Goal: Information Seeking & Learning: Learn about a topic

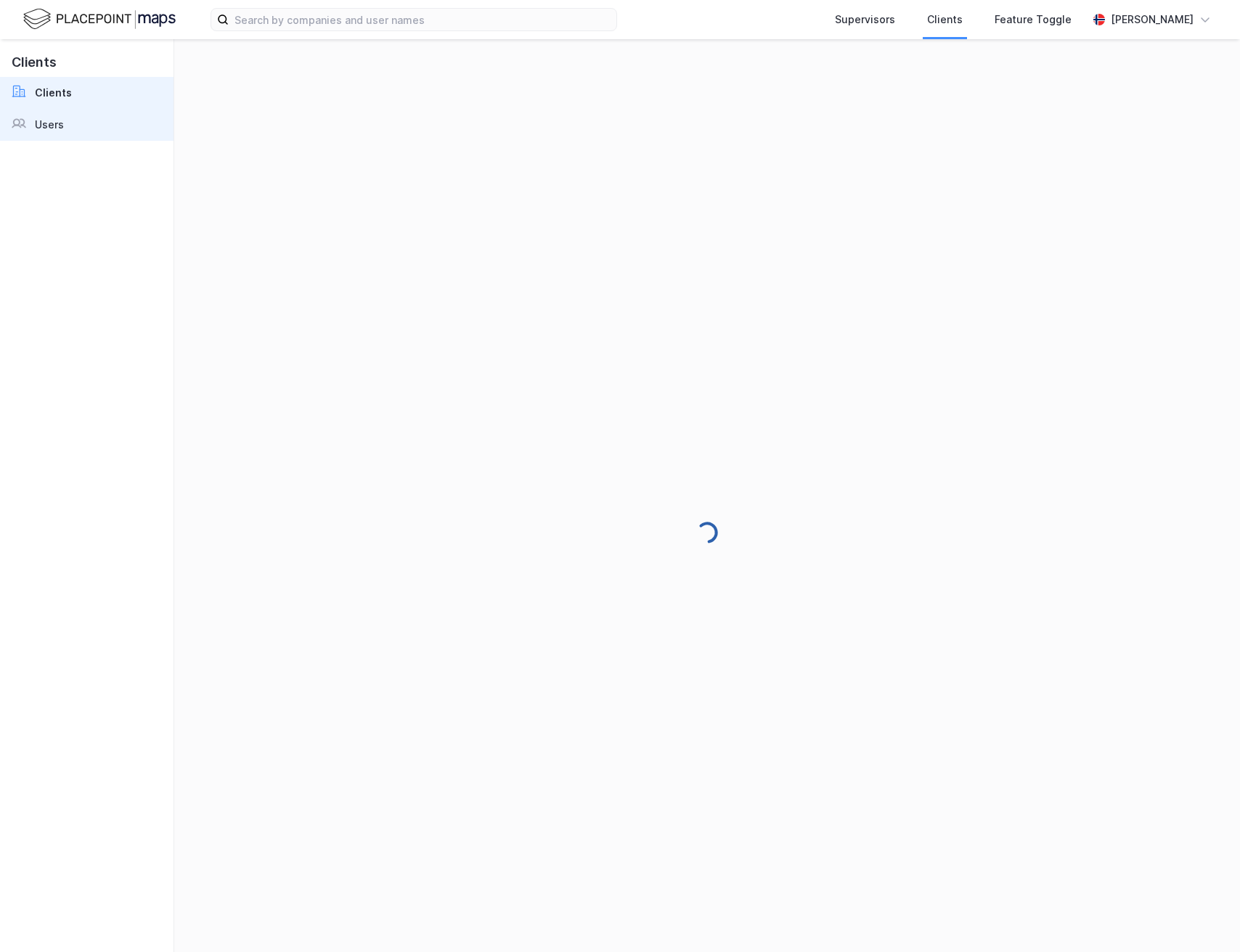
click at [107, 133] on link "Users" at bounding box center [86, 125] width 173 height 32
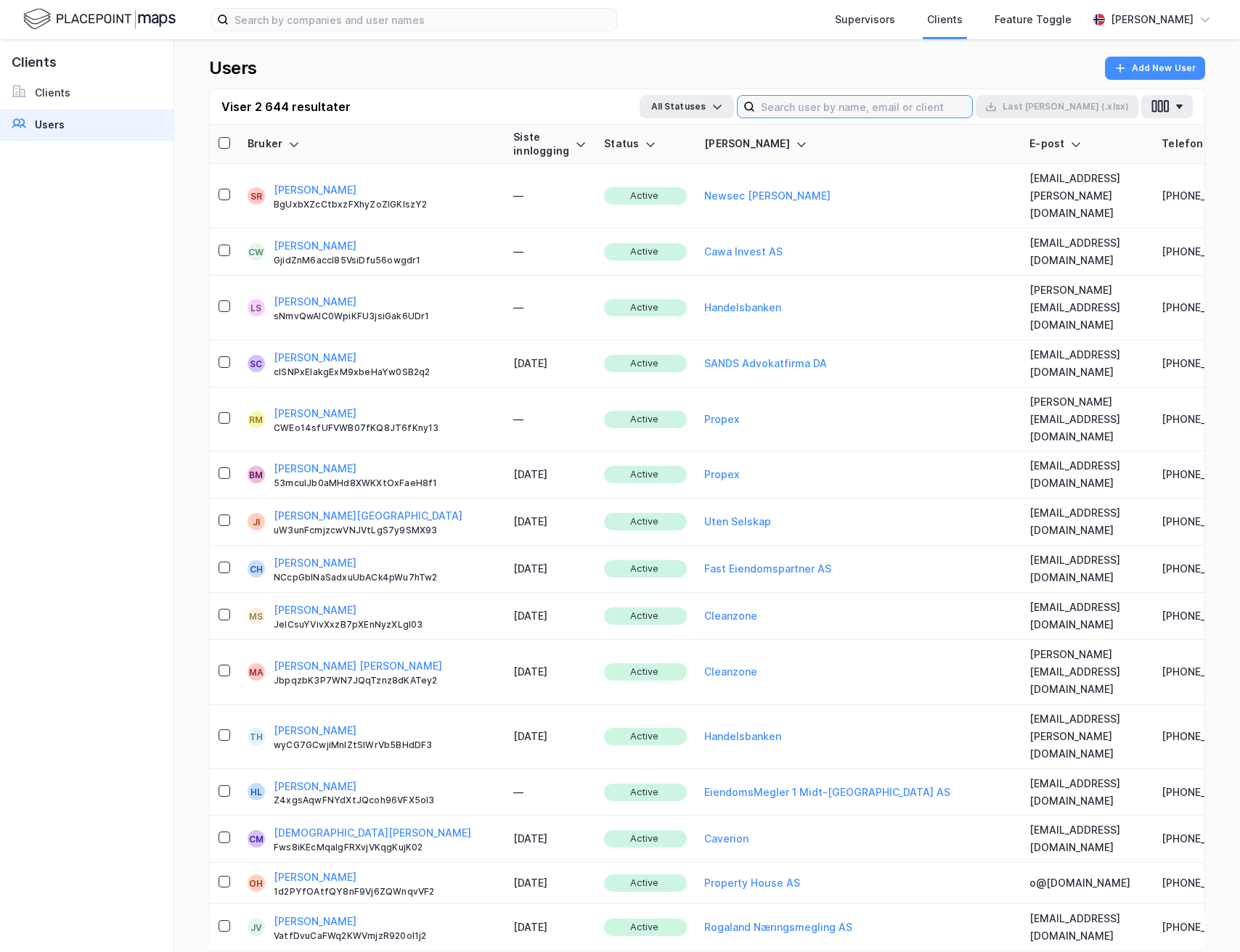
click at [930, 108] on input at bounding box center [863, 106] width 217 height 22
click at [873, 50] on div "Users Add New User Viser 2 644 resultater All Statuses Last [PERSON_NAME] (.xls…" at bounding box center [707, 495] width 1066 height 913
click at [871, 98] on input at bounding box center [863, 106] width 217 height 22
type input "i"
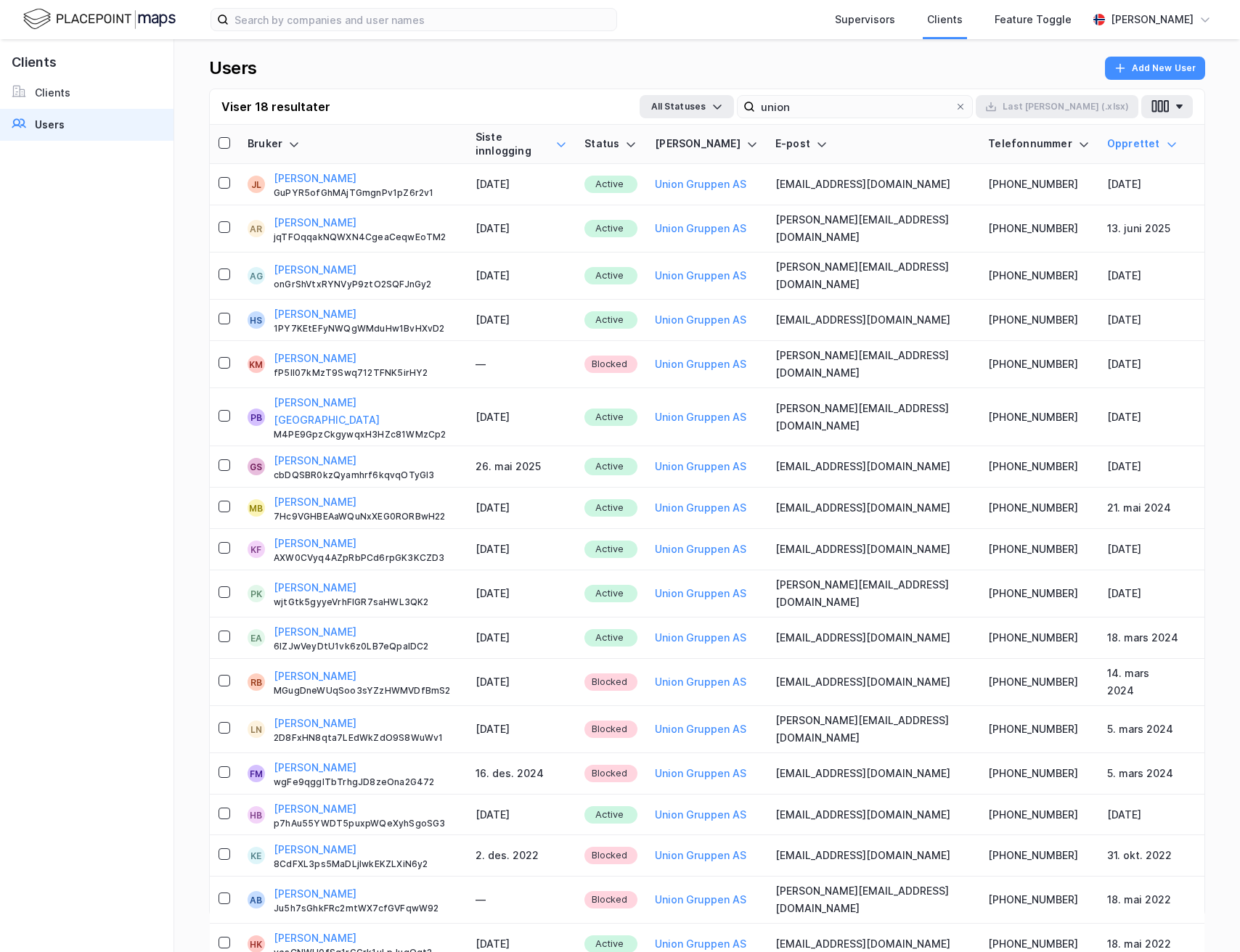
click at [567, 138] on icon at bounding box center [560, 144] width 12 height 12
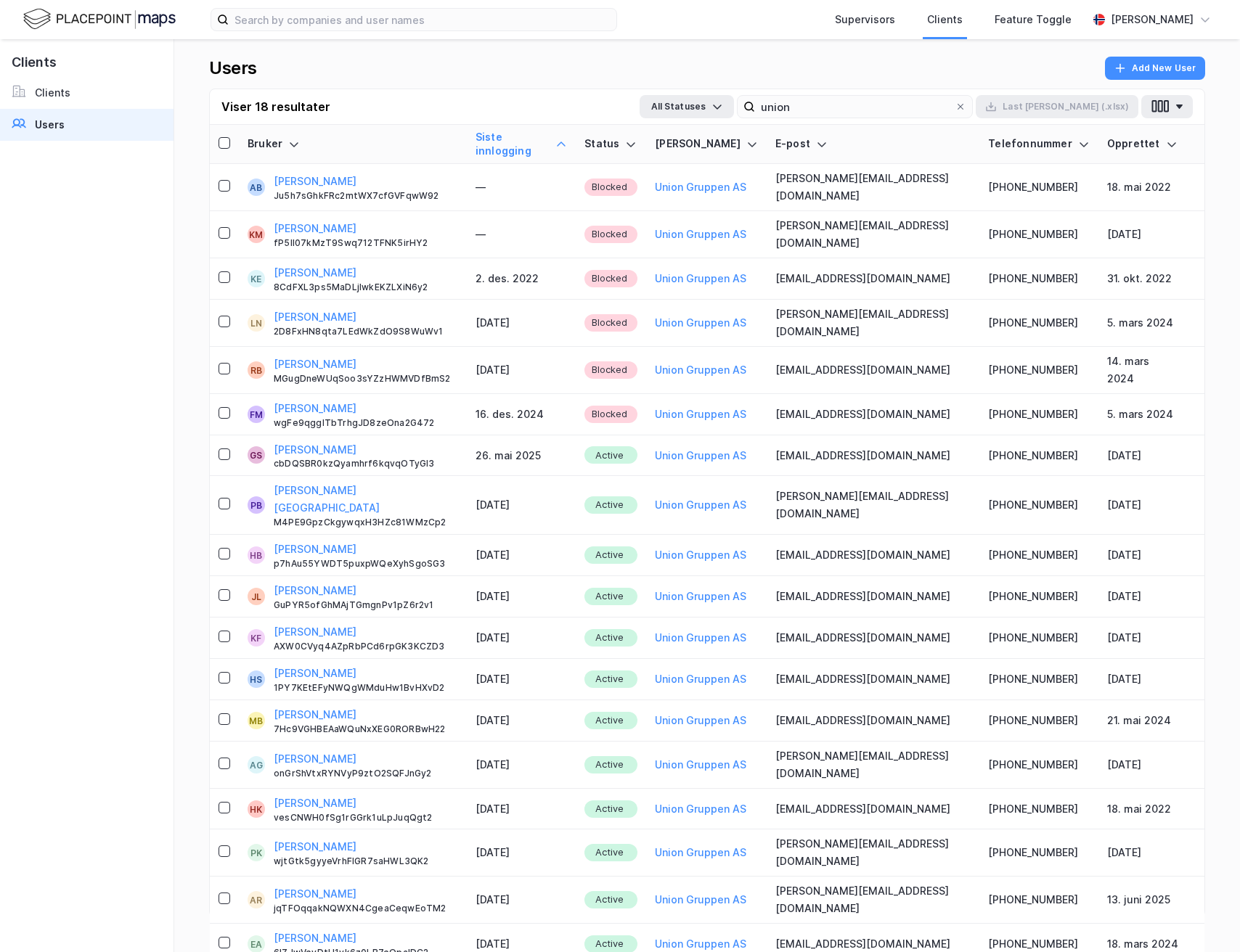
click at [567, 138] on icon at bounding box center [560, 144] width 12 height 12
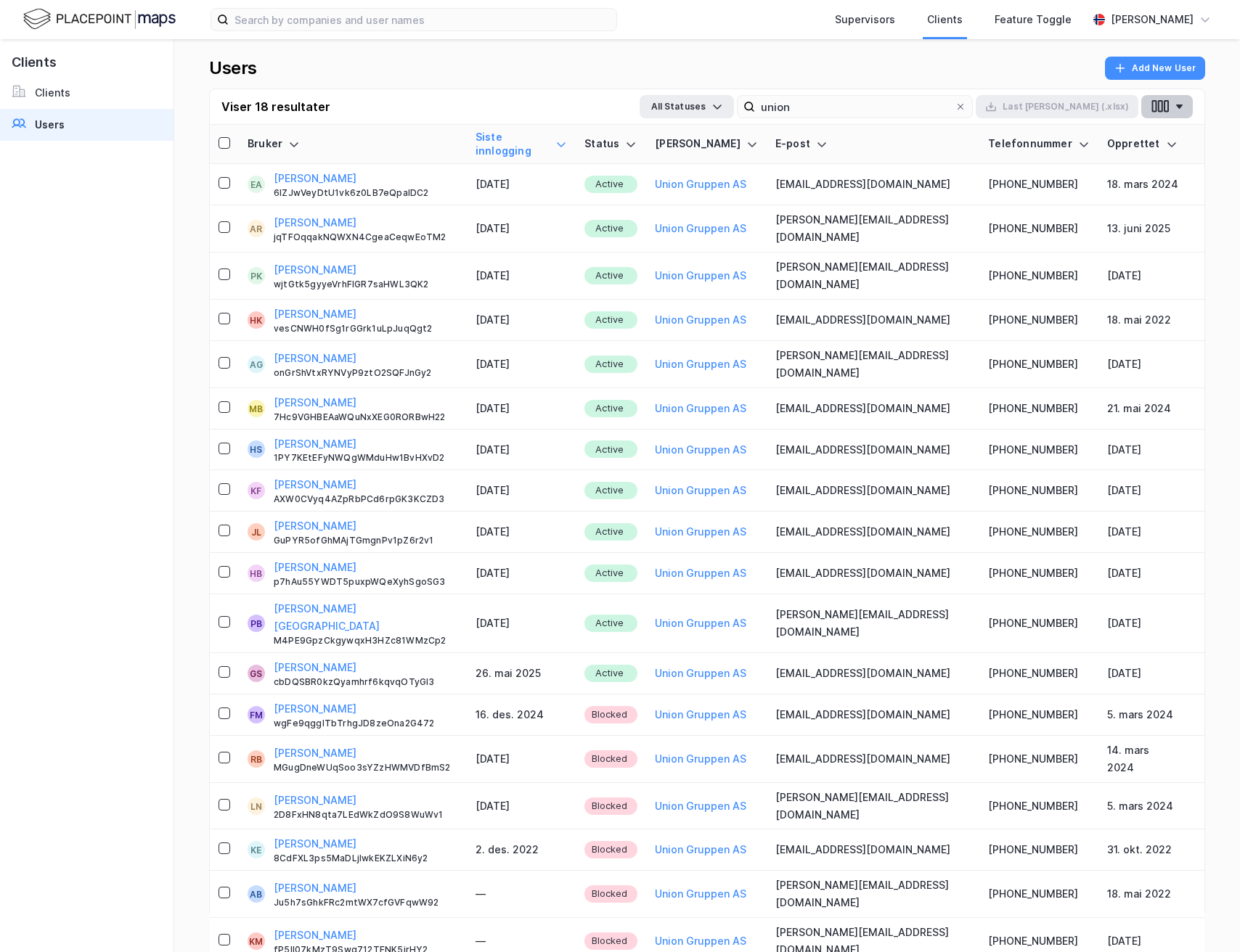
click at [1174, 102] on button "button" at bounding box center [1167, 106] width 51 height 23
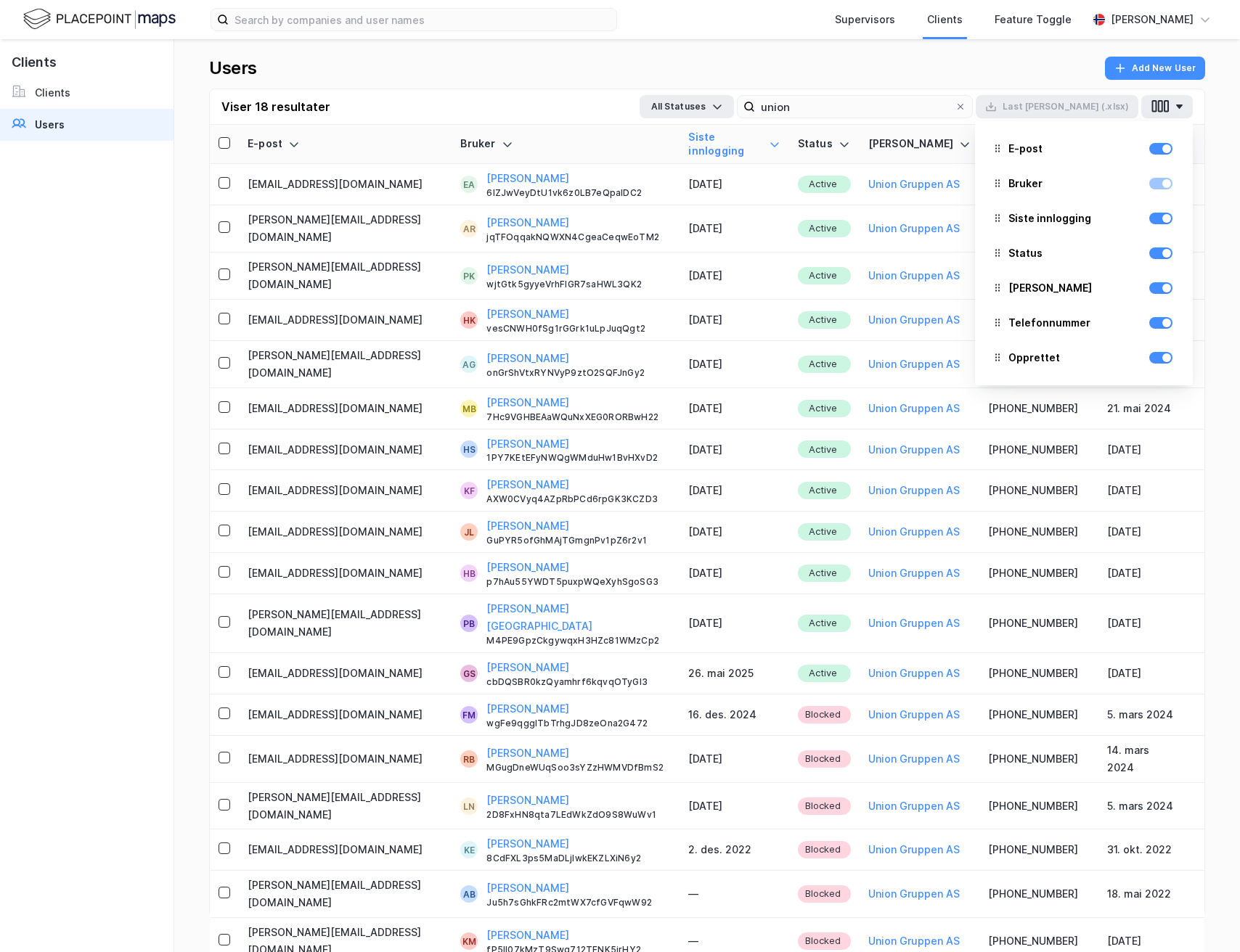
click at [791, 83] on div "Users Add New User" at bounding box center [707, 72] width 996 height 32
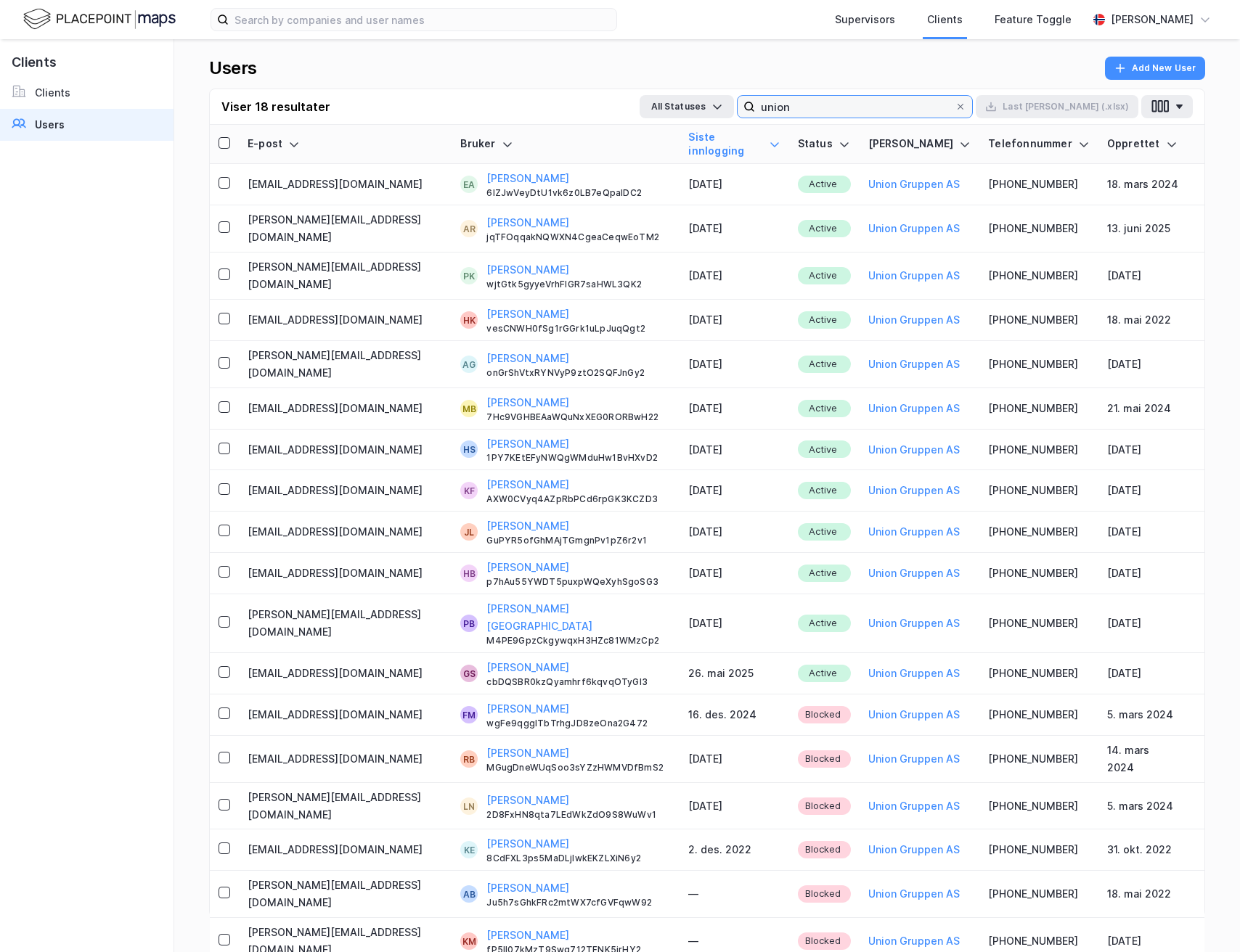
click at [955, 102] on input "union" at bounding box center [855, 106] width 200 height 22
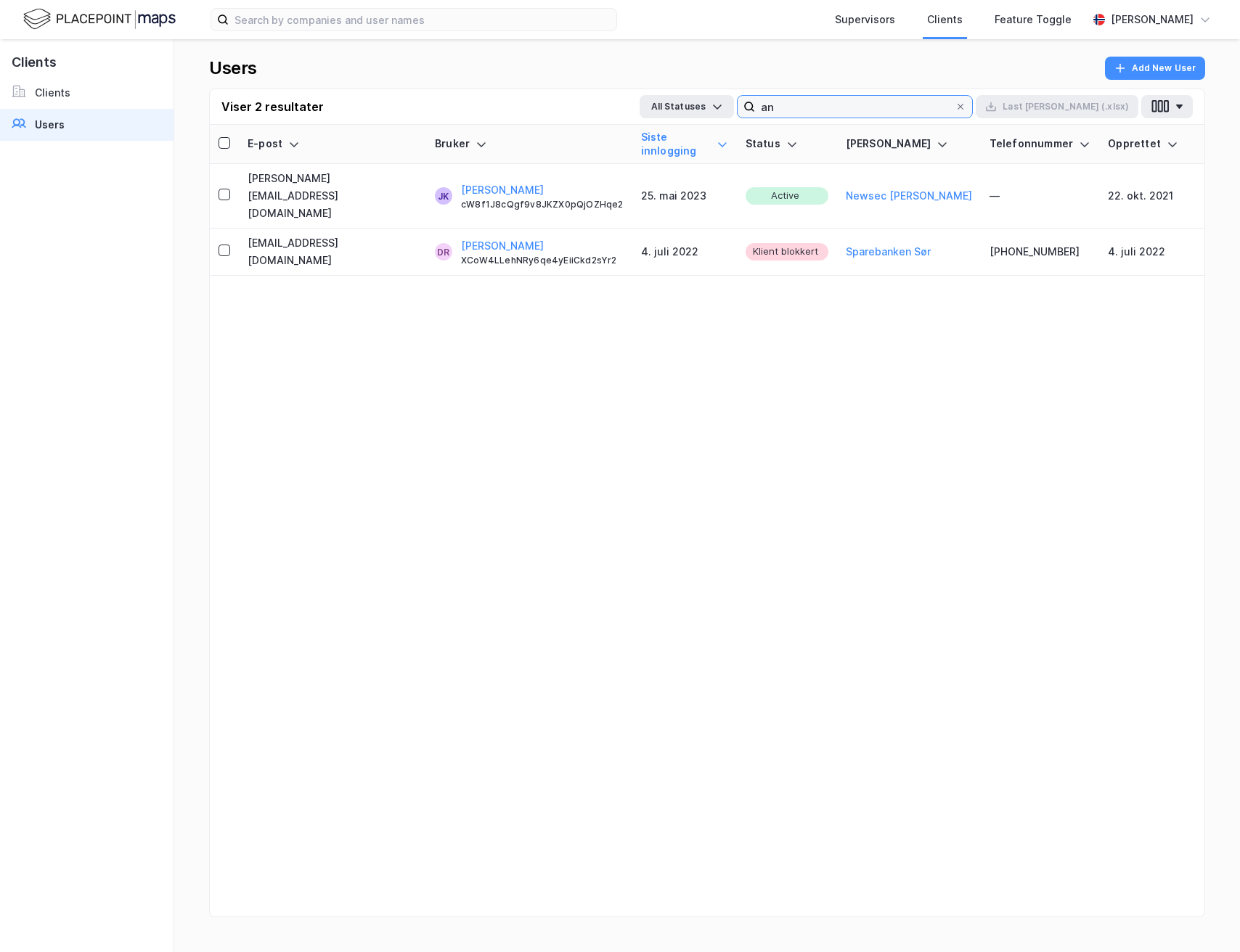
type input "a"
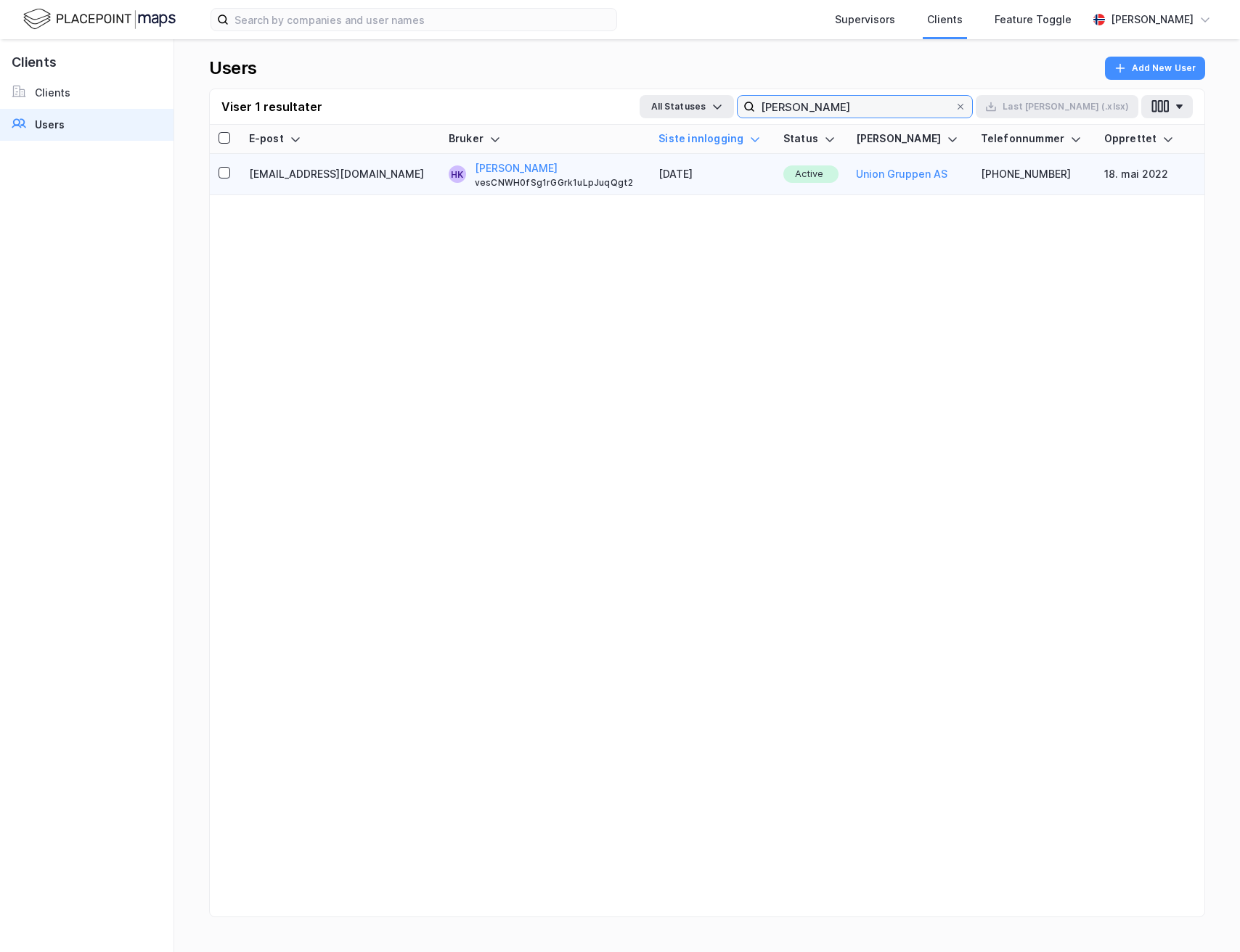
type input "[PERSON_NAME]"
copy td "[EMAIL_ADDRESS][DOMAIN_NAME]"
drag, startPoint x: 248, startPoint y: 174, endPoint x: 354, endPoint y: 181, distance: 106.2
click at [354, 181] on td "[EMAIL_ADDRESS][DOMAIN_NAME]" at bounding box center [340, 174] width 200 height 41
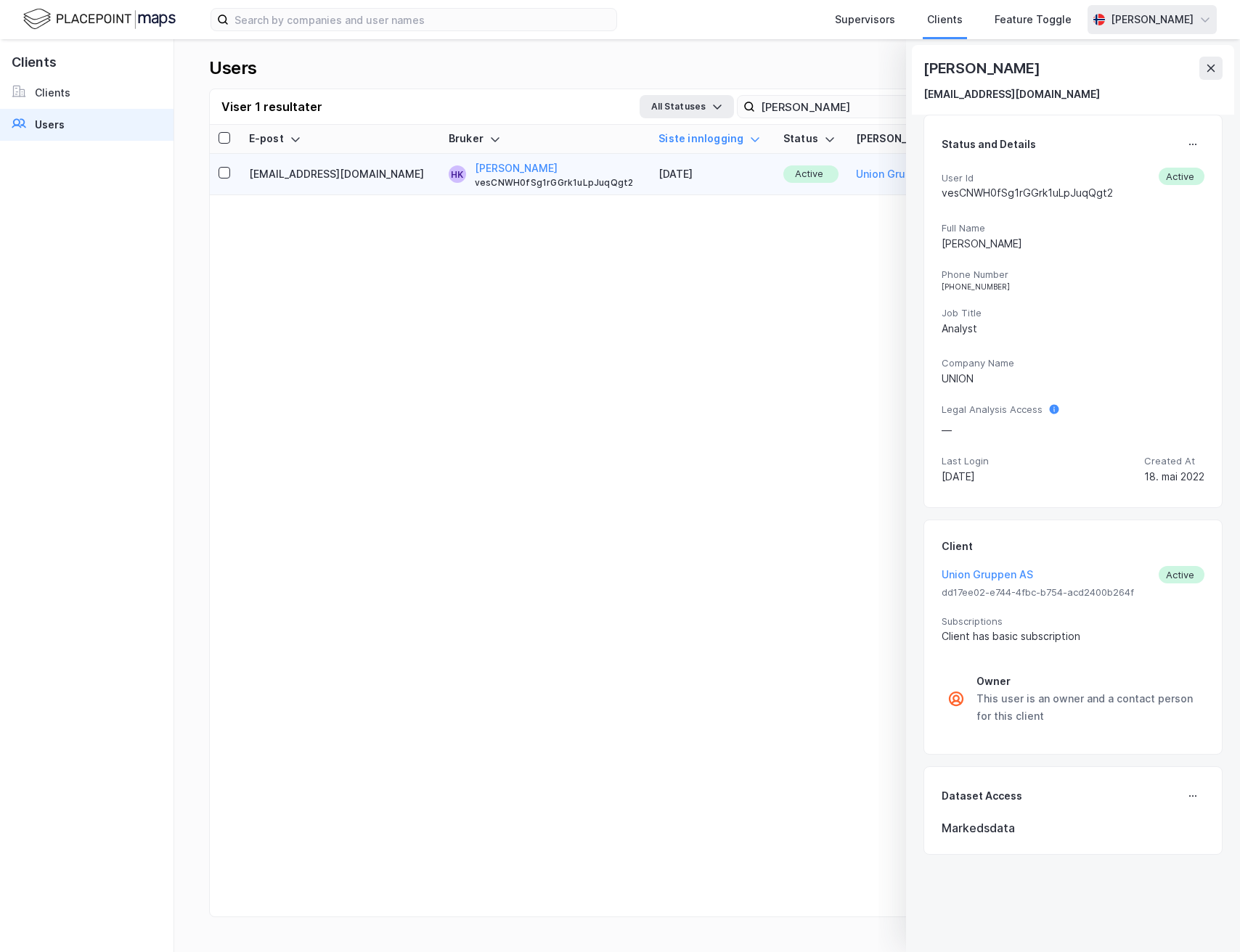
click at [1191, 19] on div "[PERSON_NAME]" at bounding box center [1152, 19] width 83 height 17
click at [1131, 85] on div "Logg ut" at bounding box center [1123, 89] width 189 height 35
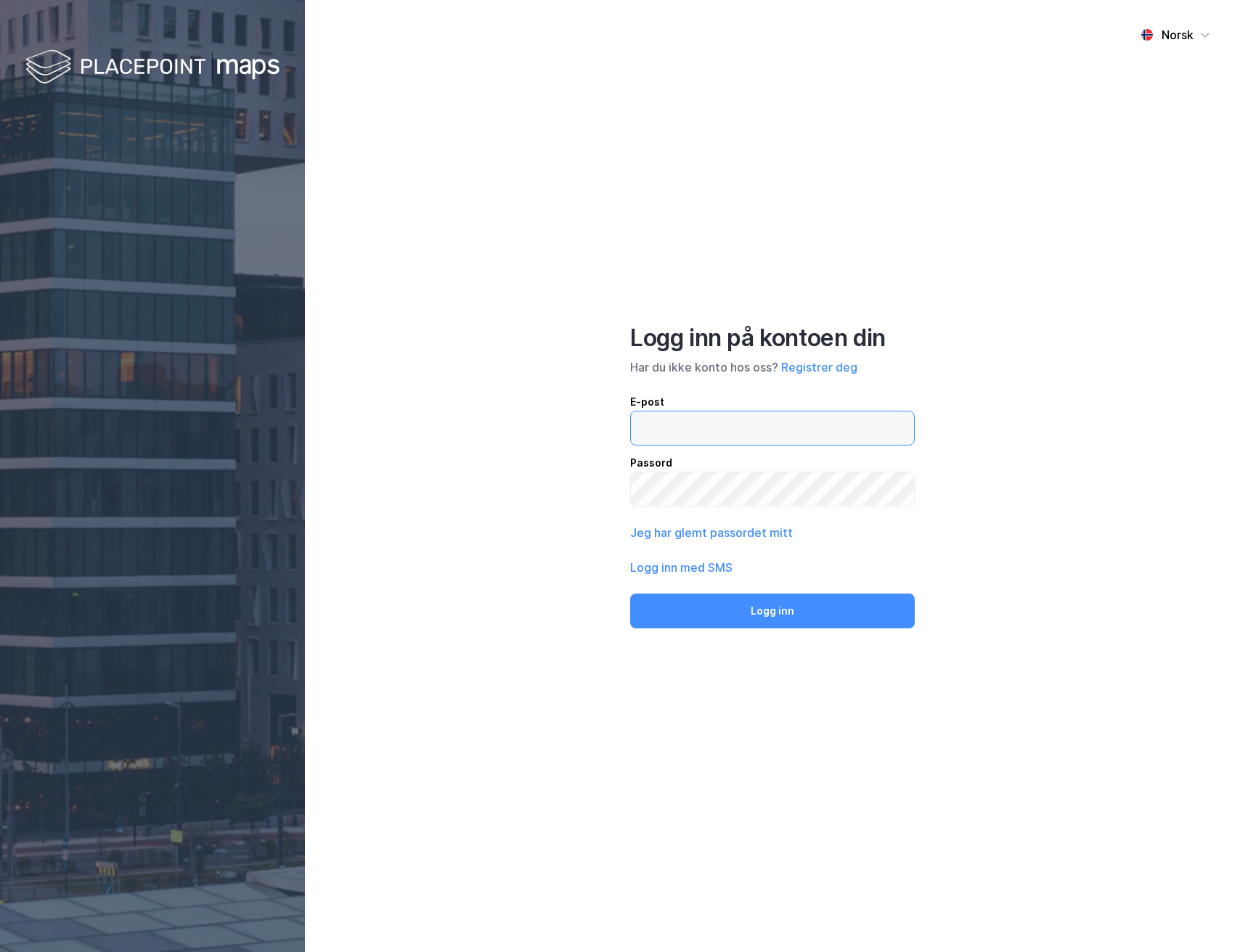
click at [730, 416] on input "email" at bounding box center [772, 428] width 283 height 33
type input "[PERSON_NAME][EMAIL_ADDRESS][DOMAIN_NAME]"
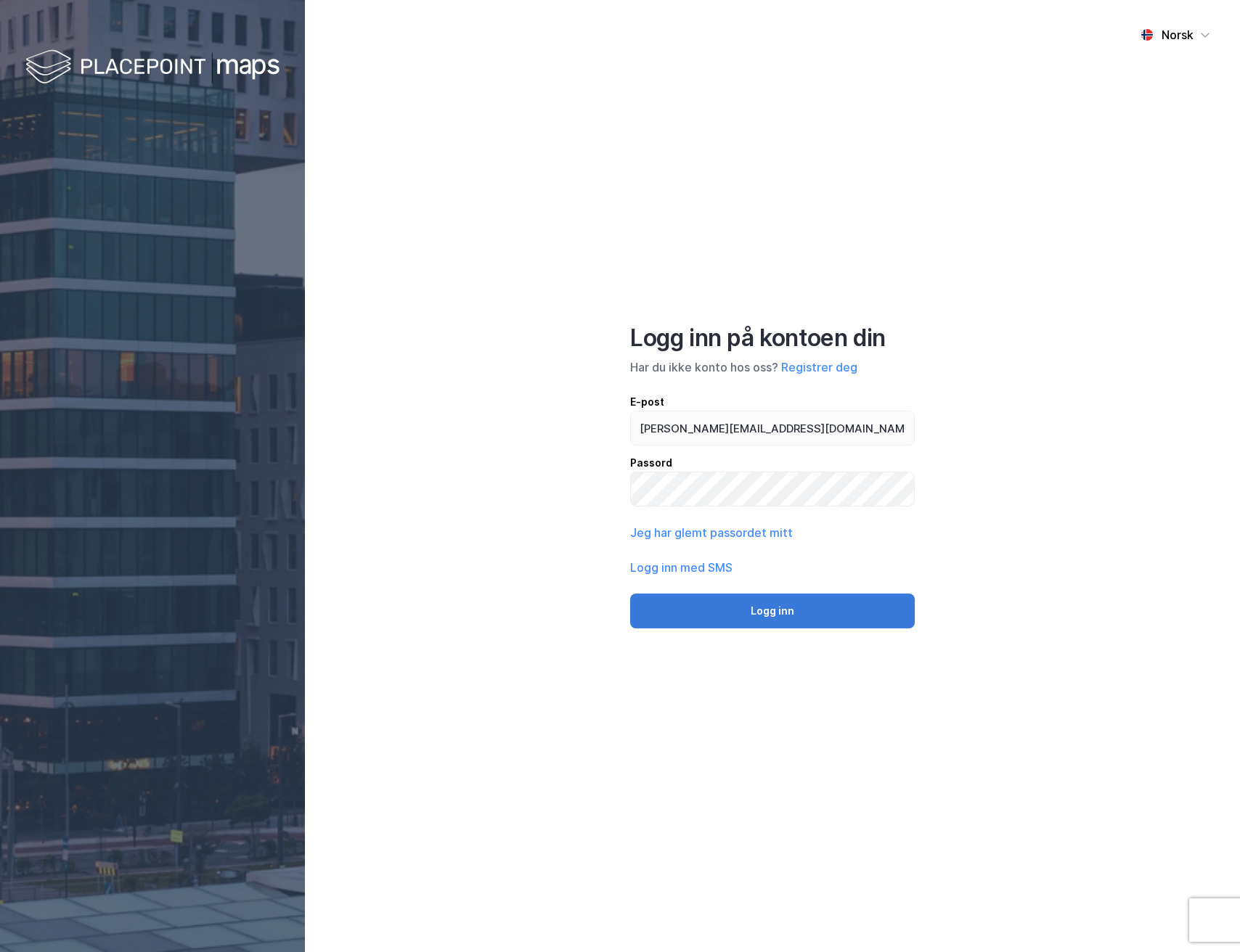
click at [761, 623] on button "Logg inn" at bounding box center [772, 611] width 284 height 35
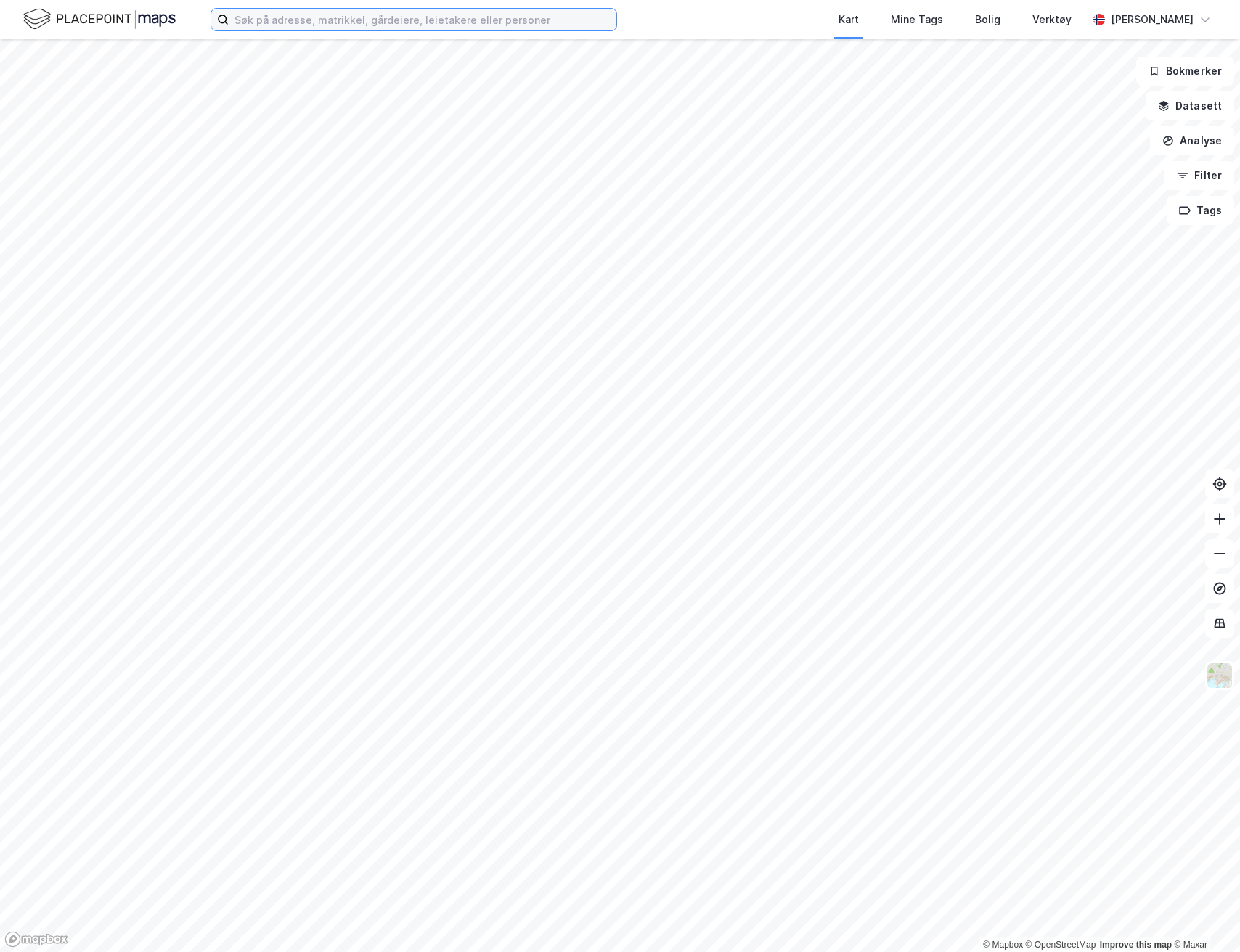
click at [286, 8] on input at bounding box center [422, 19] width 388 height 22
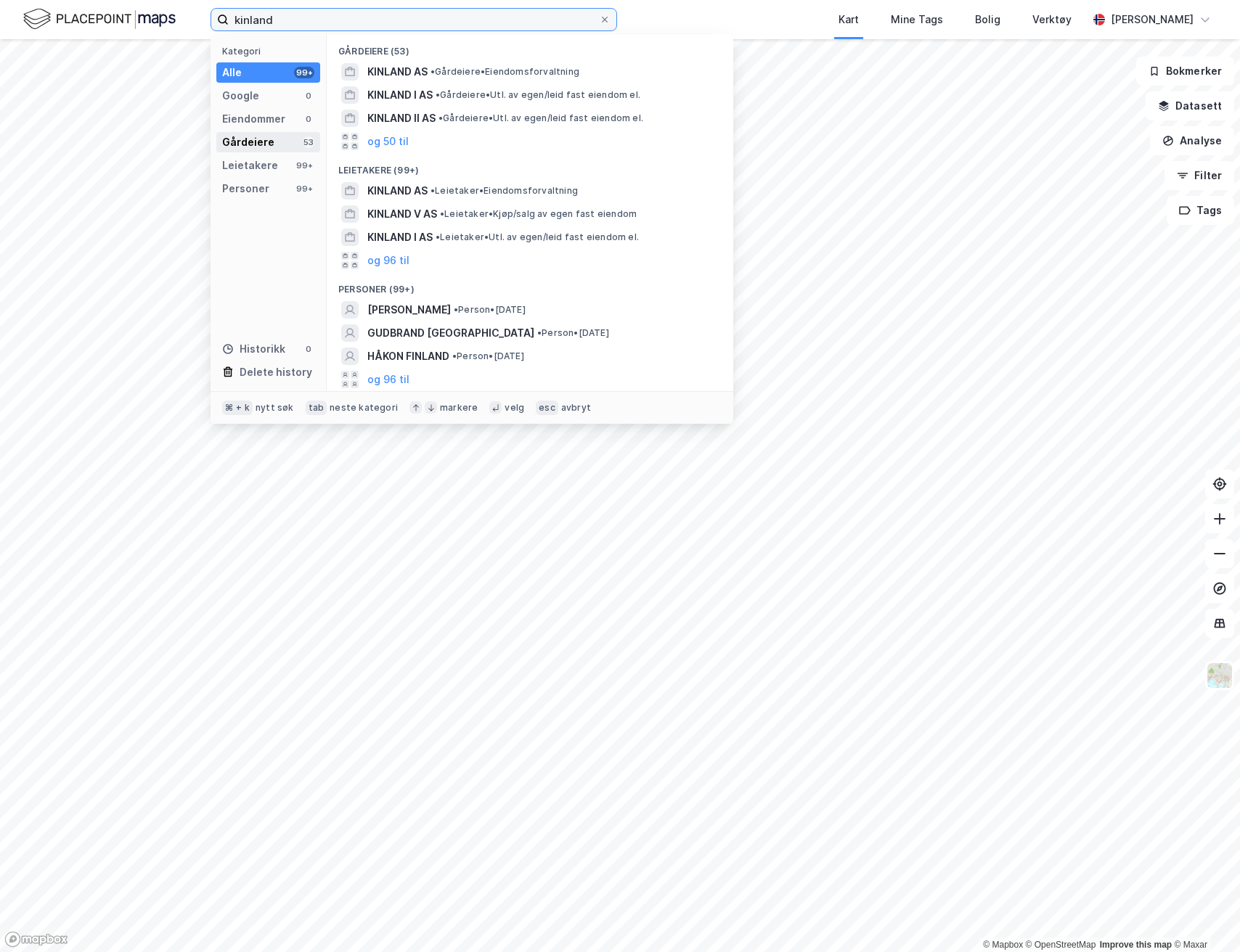
type input "kinland"
click at [257, 149] on div "Gårdeiere" at bounding box center [248, 142] width 52 height 17
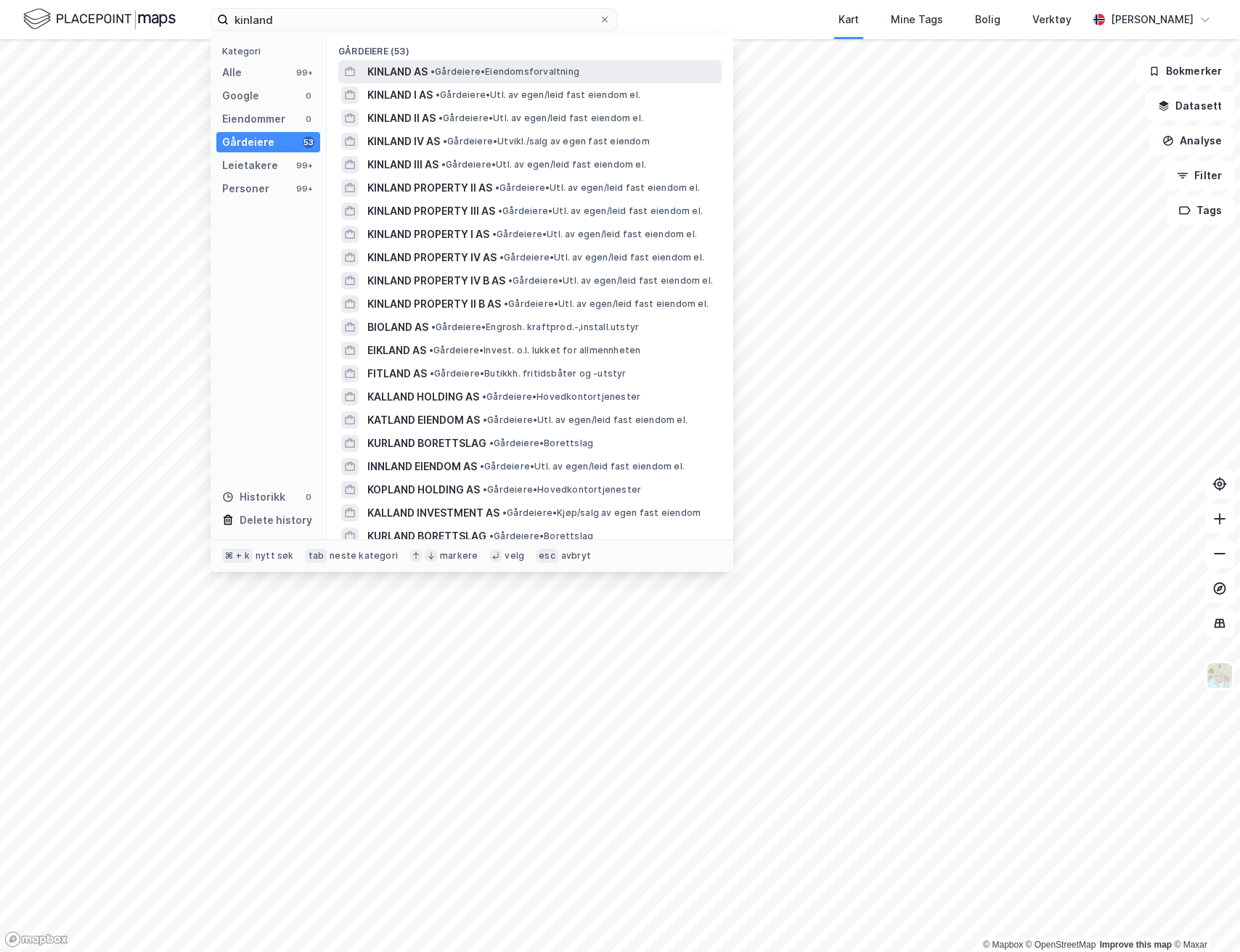
click at [475, 72] on span "• Gårdeiere • Eiendomsforvaltning" at bounding box center [504, 72] width 149 height 12
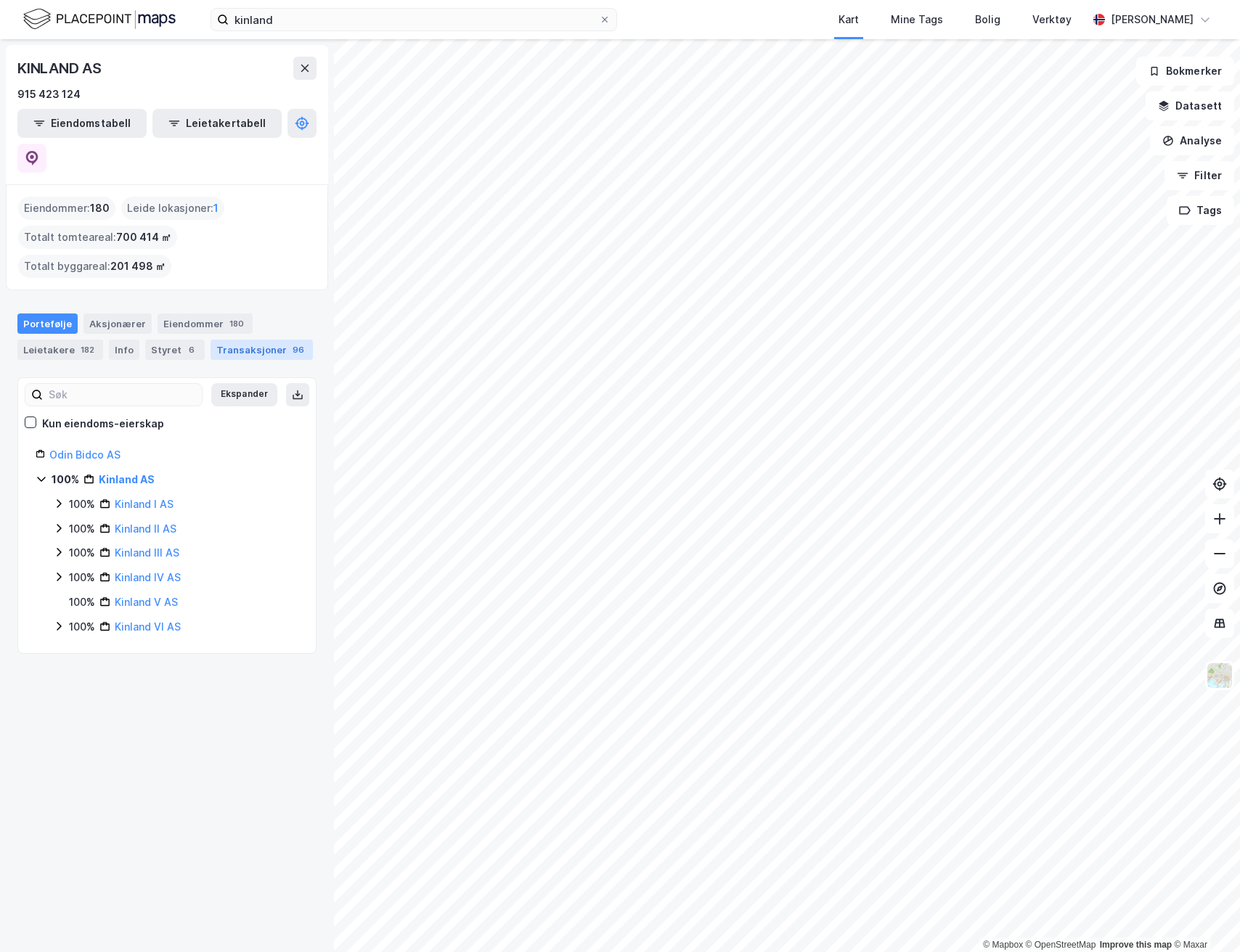
click at [234, 339] on div "Transaksjoner 96" at bounding box center [261, 349] width 103 height 20
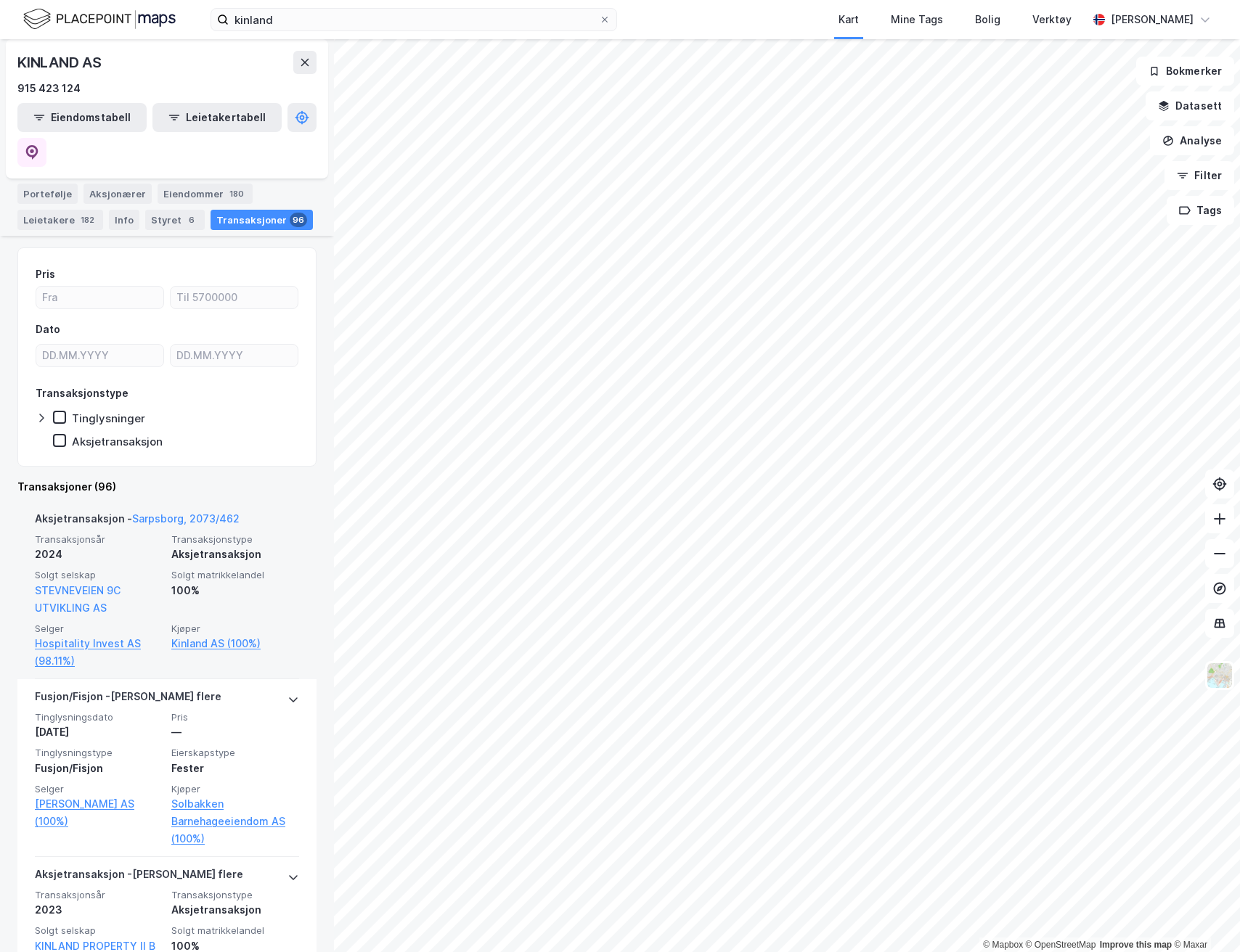
scroll to position [126, 0]
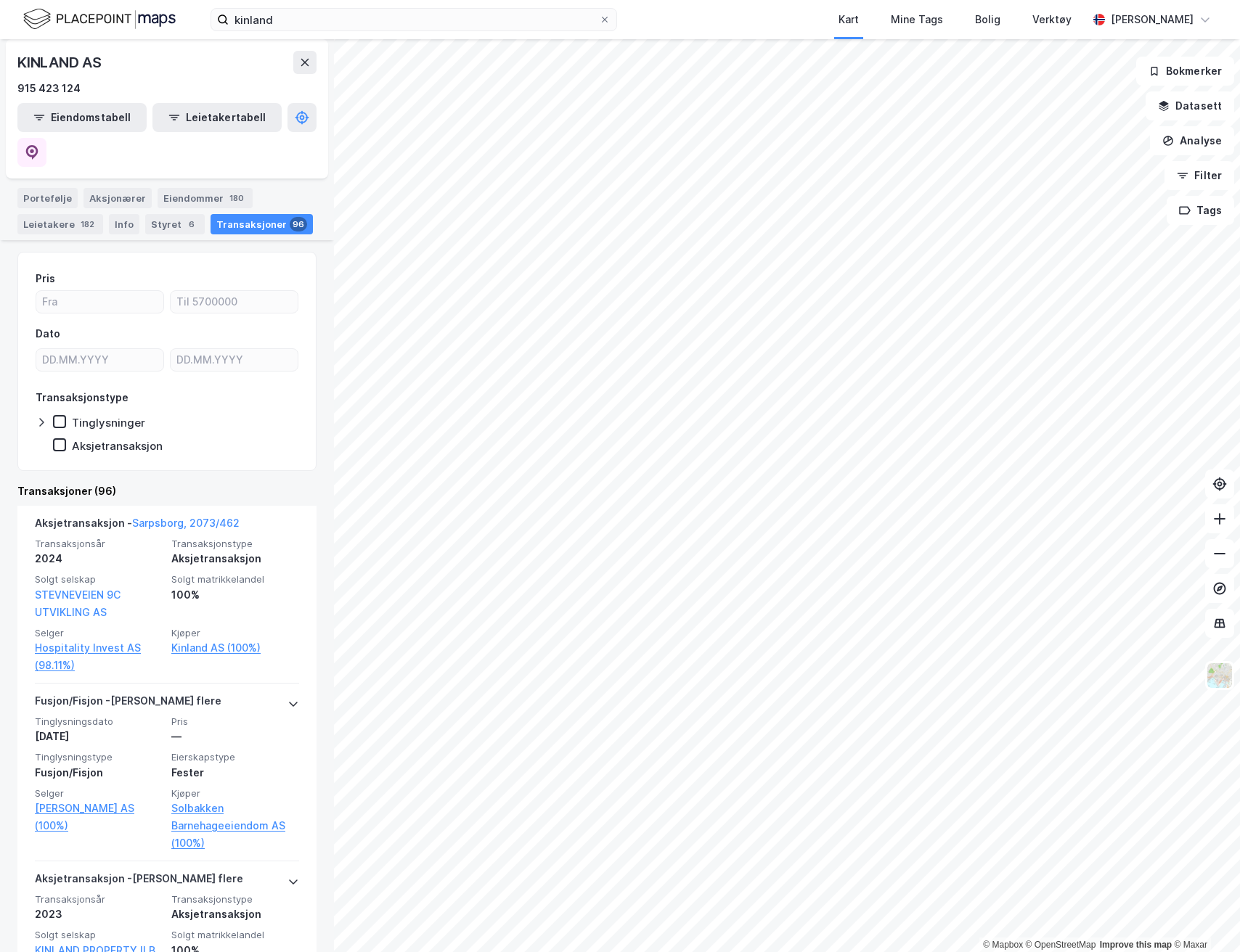
click at [316, 476] on div "KINLAND AS 915 423 124 Eiendomstabell Leietakertabell Eiendommer : 180 Leide lo…" at bounding box center [167, 495] width 334 height 913
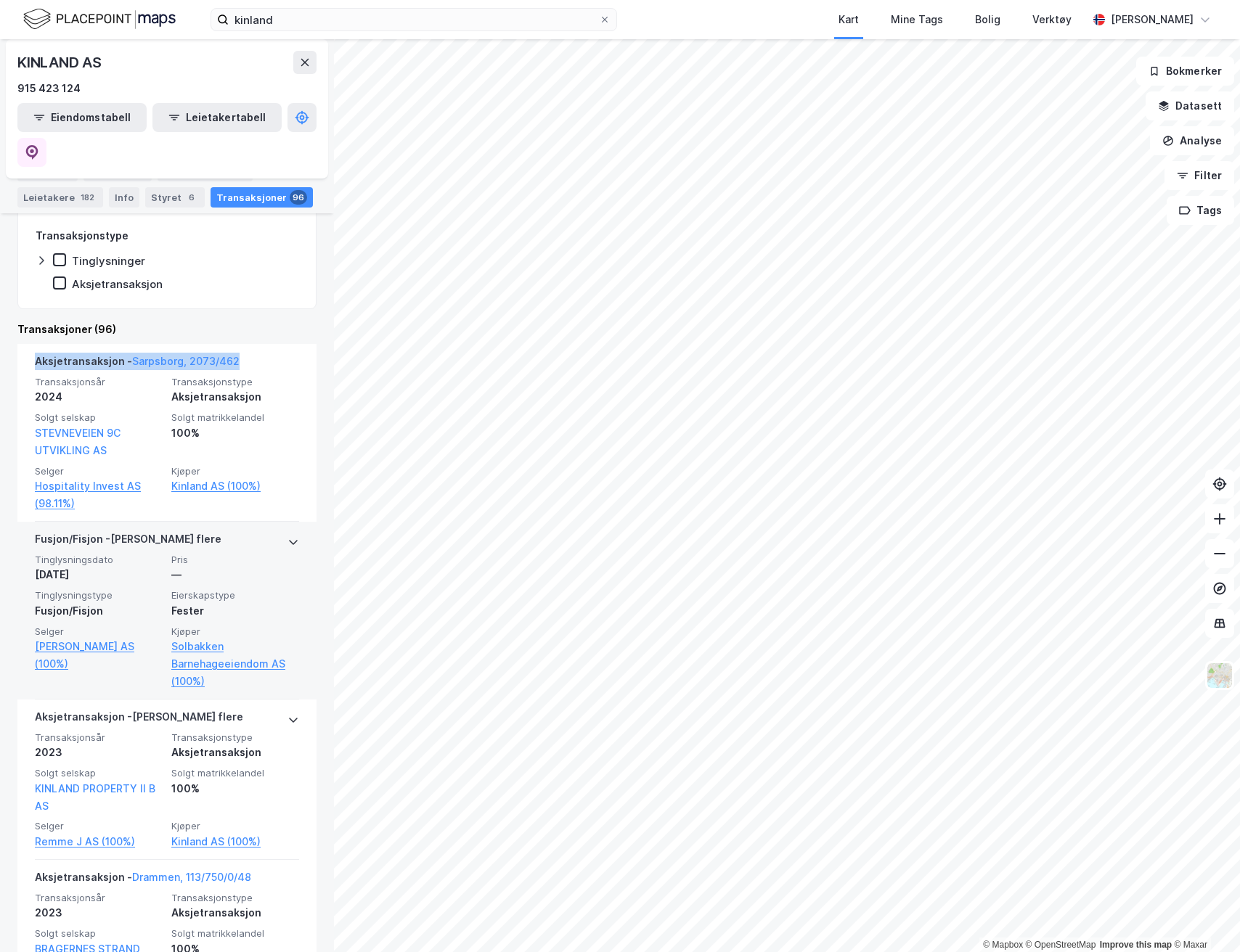
scroll to position [286, 0]
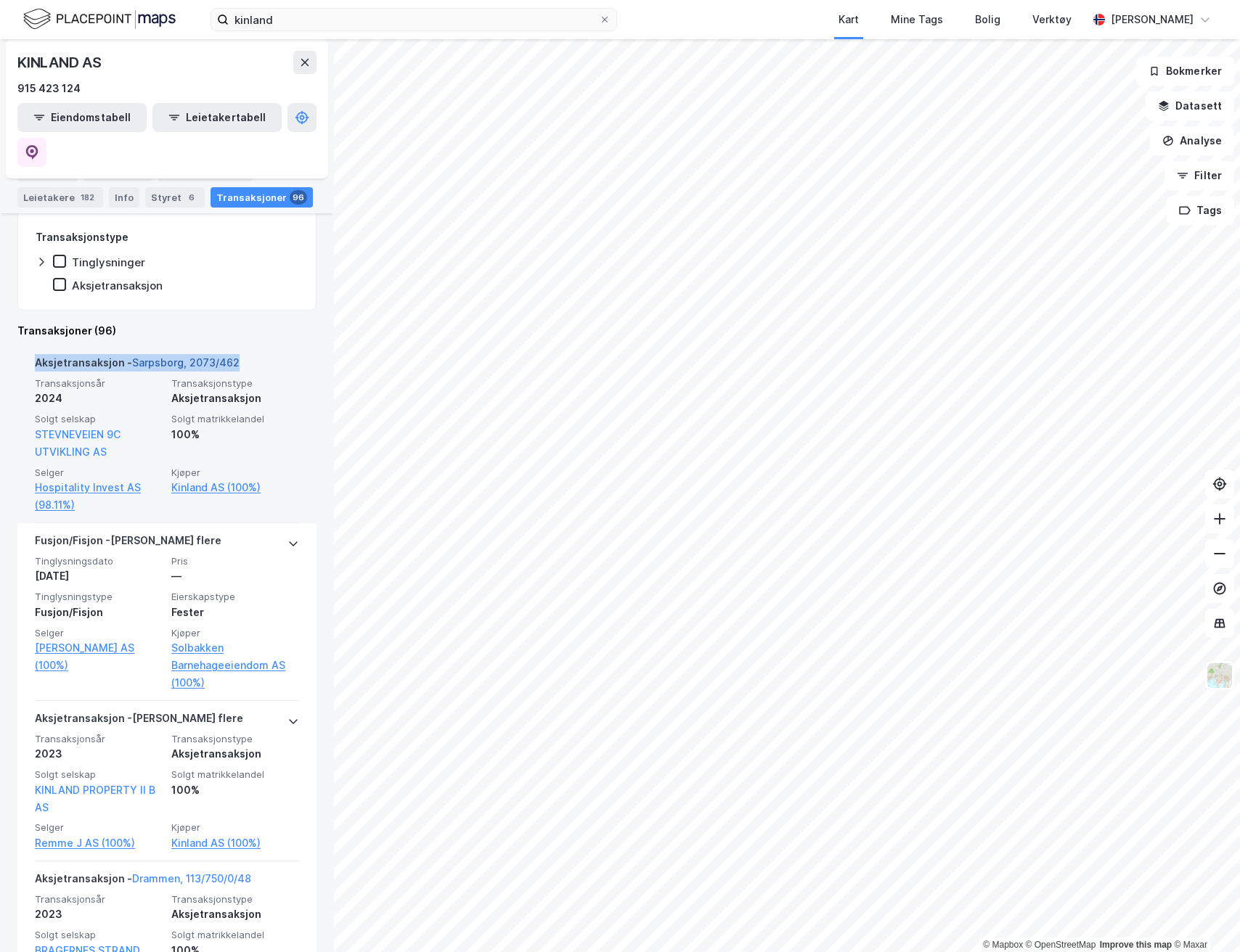
click at [180, 357] on link "Sarpsborg, 2073/462" at bounding box center [185, 362] width 107 height 12
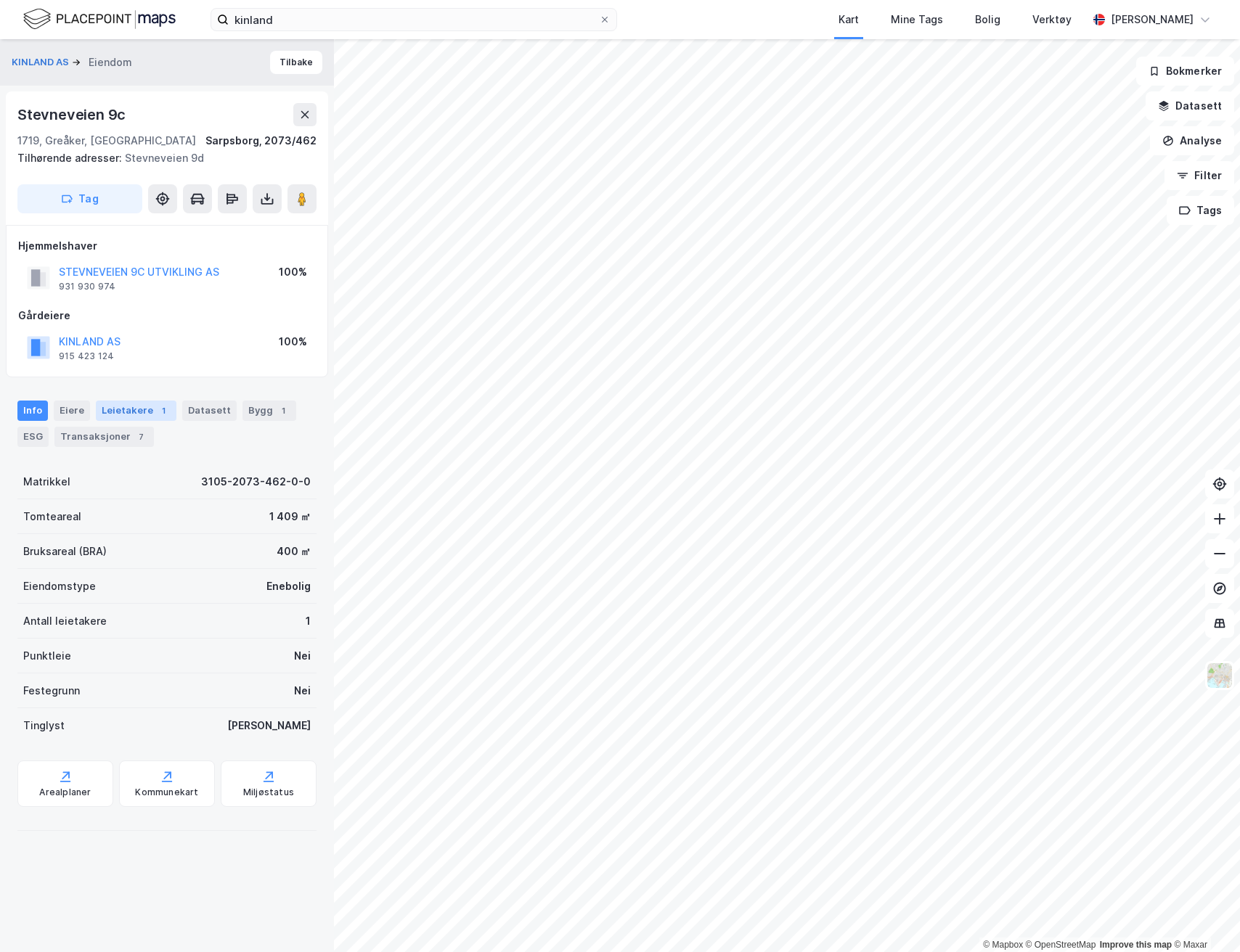
click at [129, 408] on div "Leietakere 1" at bounding box center [136, 411] width 81 height 20
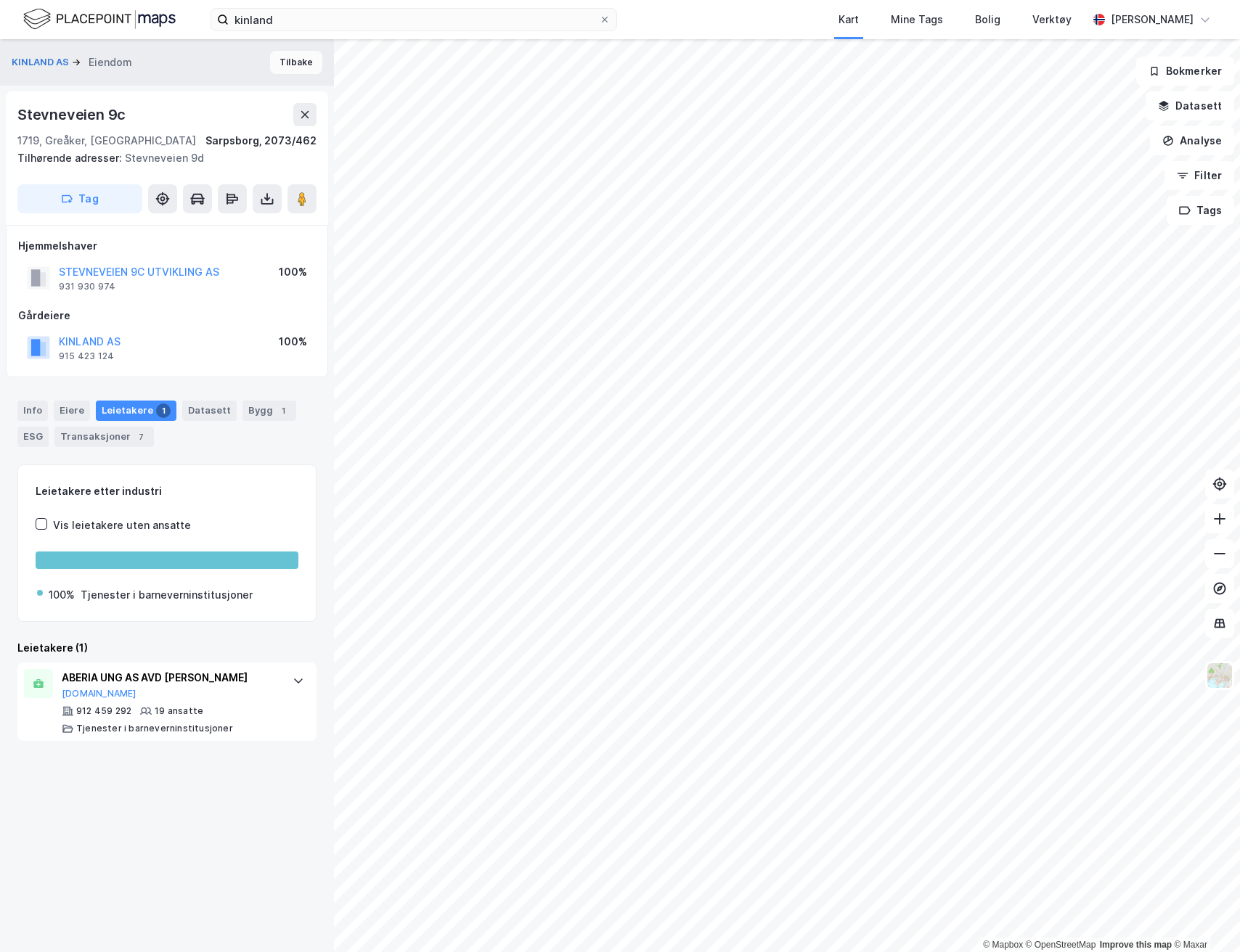
click at [293, 72] on div "KINLAND AS Eiendom Tilbake" at bounding box center [167, 62] width 334 height 47
click at [293, 64] on button "Tilbake" at bounding box center [295, 61] width 52 height 23
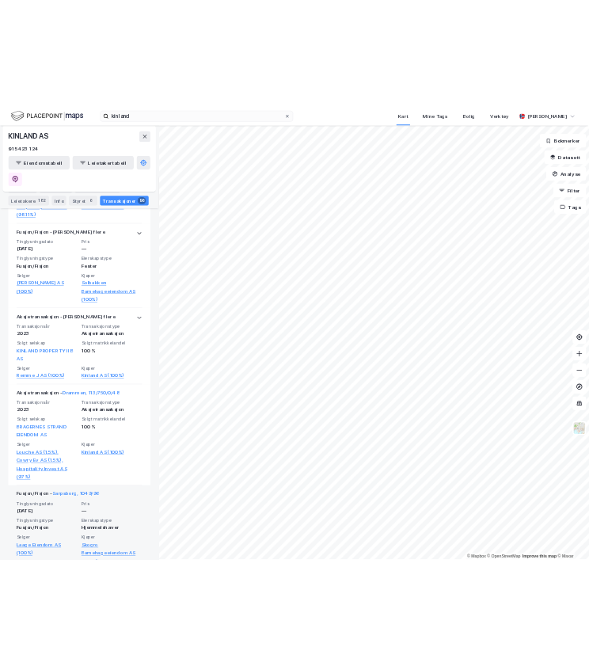
scroll to position [615, 0]
